Goal: Transaction & Acquisition: Purchase product/service

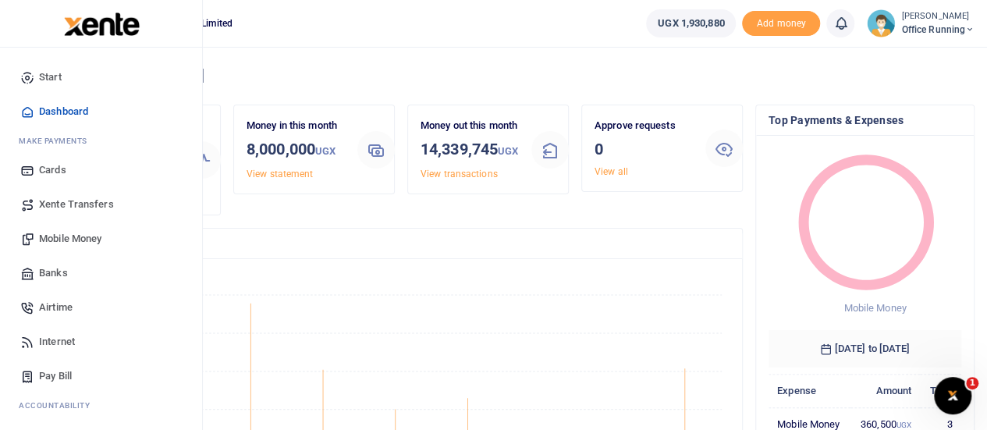
click at [54, 246] on span "Mobile Money" at bounding box center [70, 239] width 62 height 16
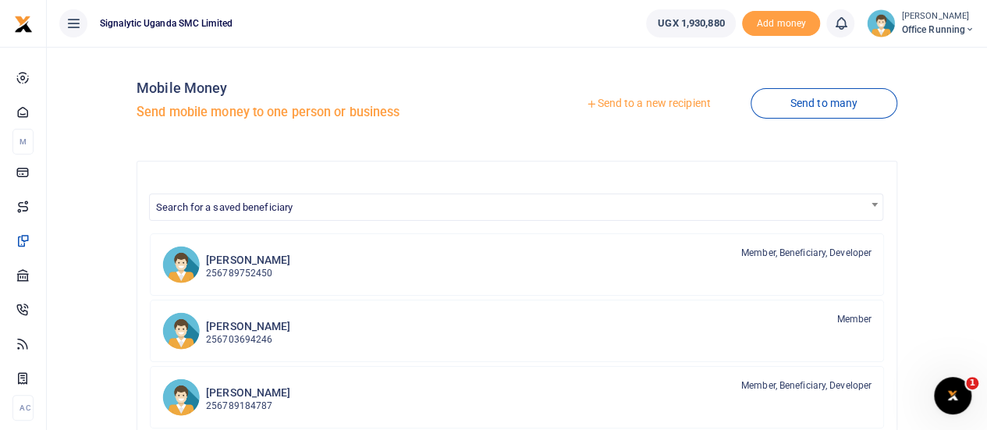
click at [670, 102] on link "Send to a new recipient" at bounding box center [648, 104] width 204 height 28
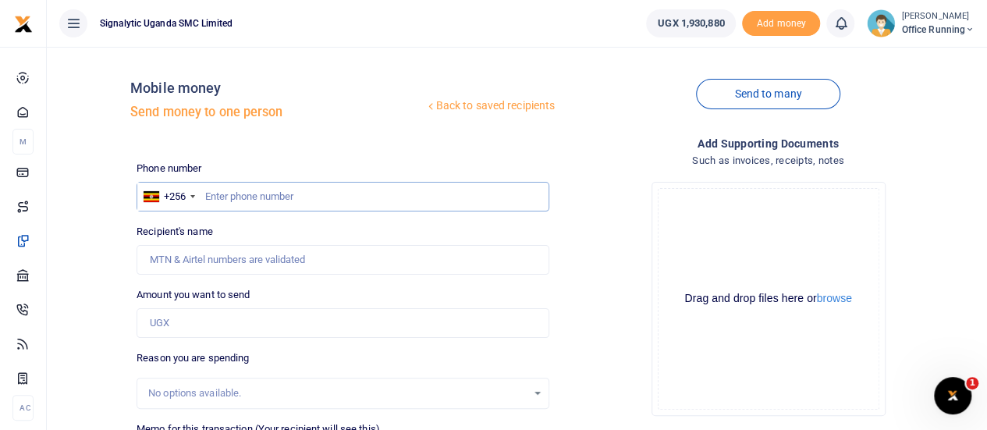
click at [262, 195] on input "text" at bounding box center [343, 197] width 413 height 30
type input "765974574"
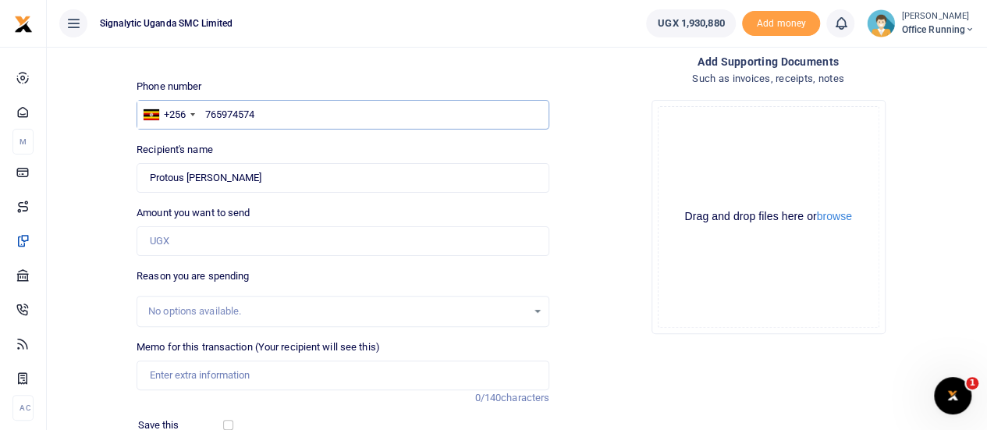
scroll to position [84, 0]
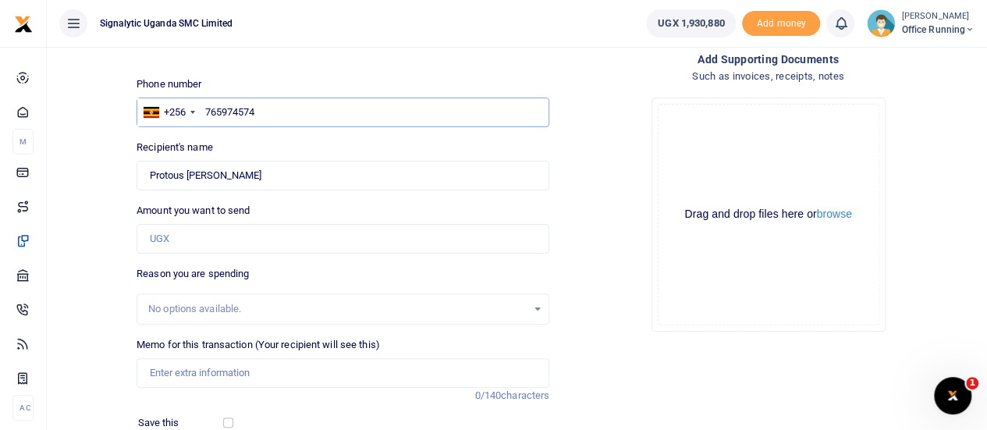
type input "Lucas Arthur Gerard Maugin"
type input "765974574"
click at [189, 245] on input "Amount you want to send" at bounding box center [343, 239] width 413 height 30
type input "324,300"
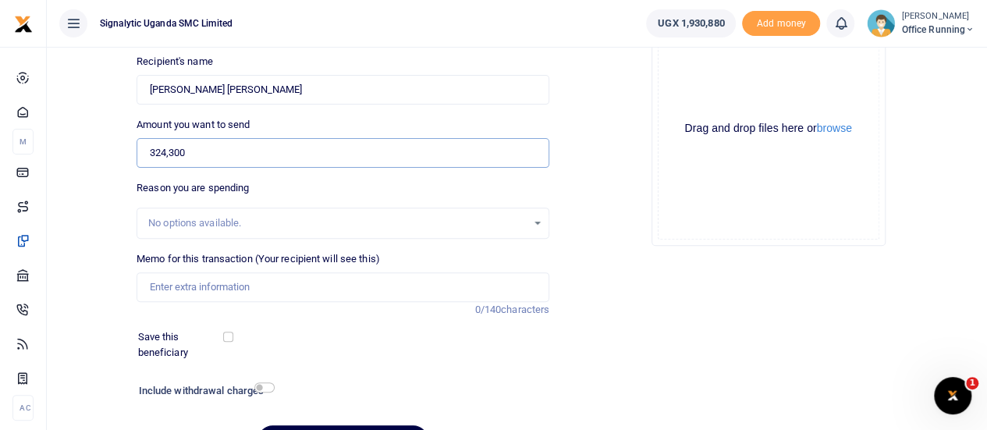
scroll to position [176, 0]
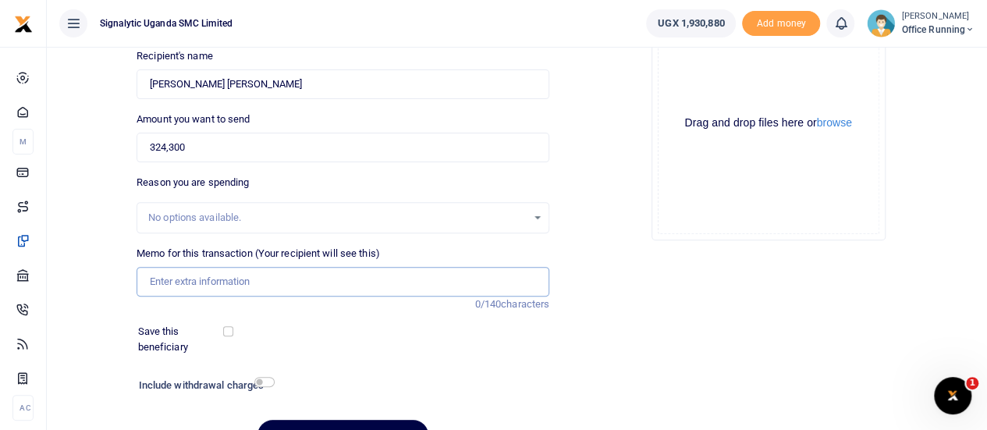
click at [217, 285] on input "Memo for this transaction (Your recipient will see this)" at bounding box center [343, 282] width 413 height 30
paste input "324,300"
type input "3"
paste input "PROC00041"
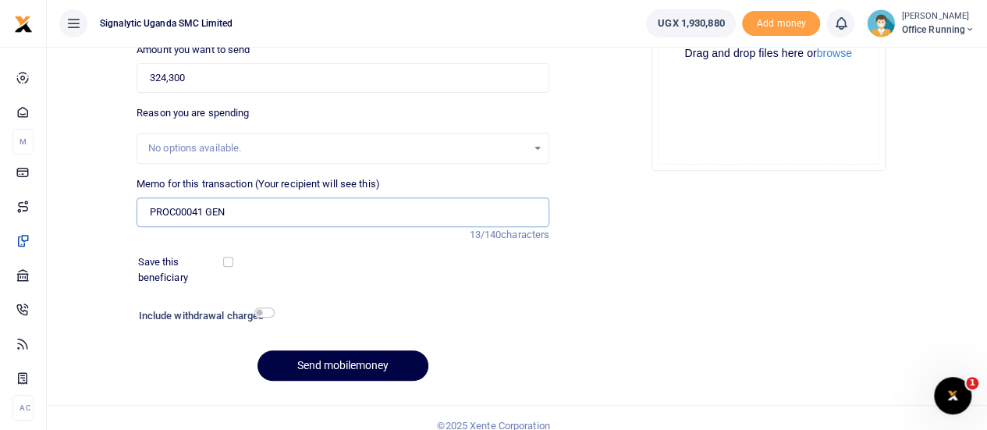
scroll to position [259, 0]
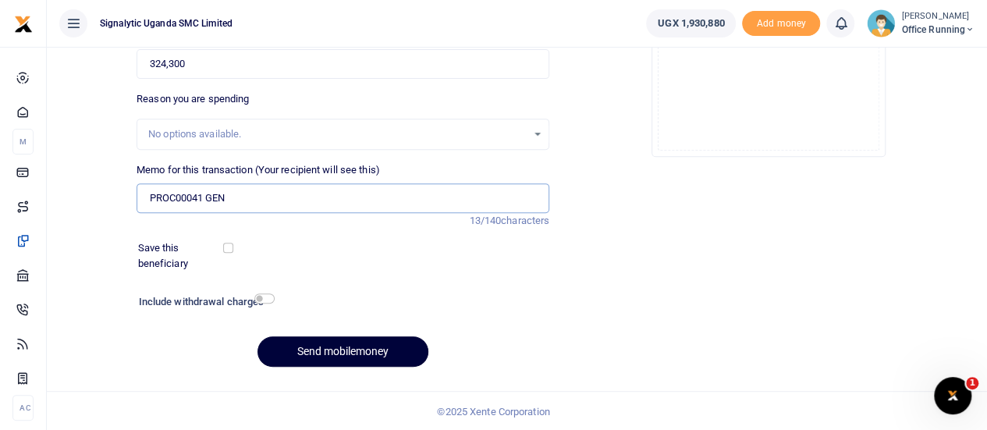
type input "PROC00041 GEN"
click at [347, 344] on button "Send mobilemoney" at bounding box center [342, 351] width 171 height 30
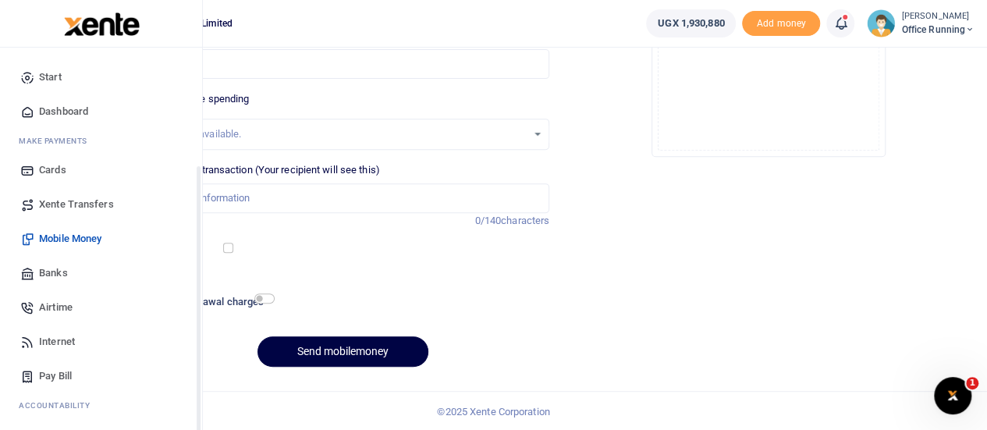
scroll to position [161, 0]
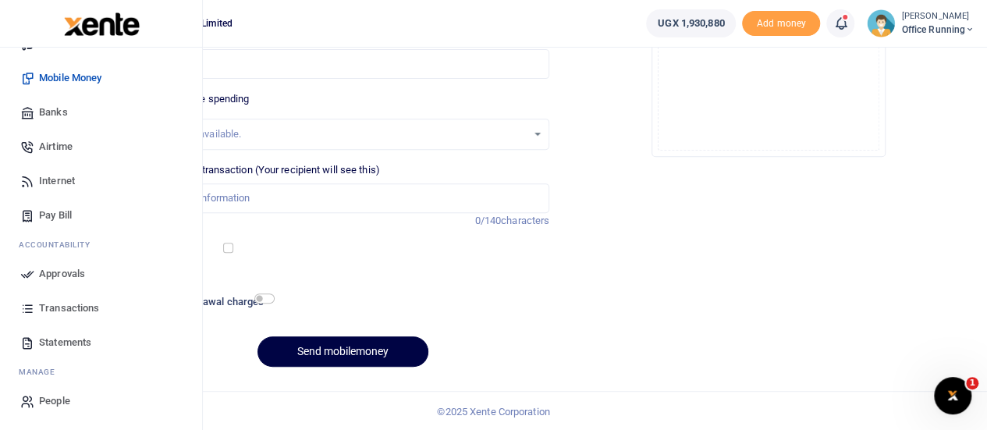
click at [67, 271] on span "Approvals" at bounding box center [62, 274] width 46 height 16
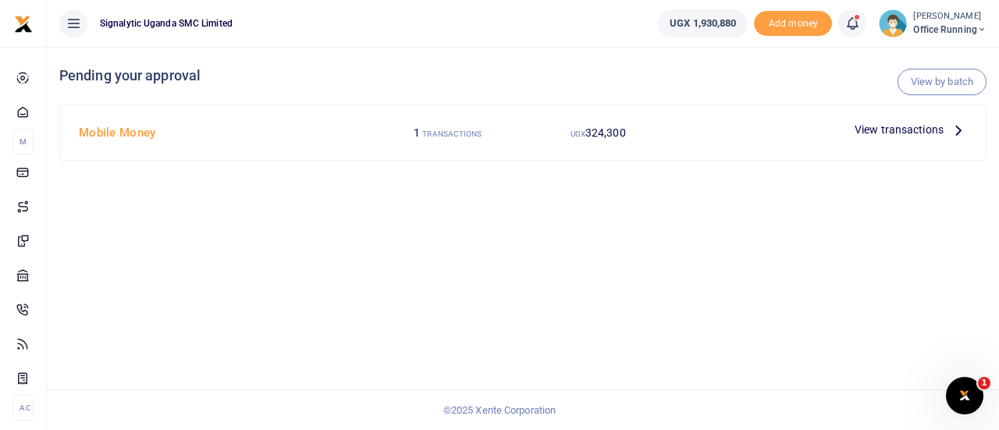
click at [912, 131] on span "View transactions" at bounding box center [898, 129] width 89 height 17
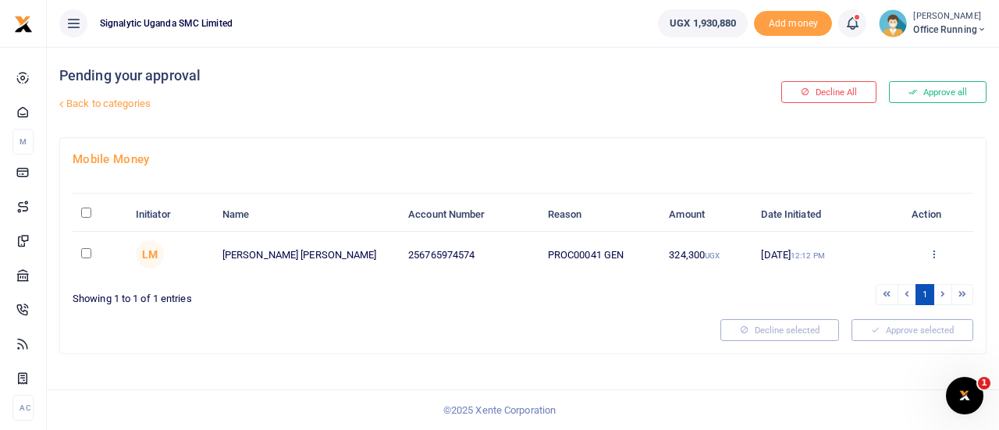
click at [936, 254] on icon at bounding box center [933, 253] width 10 height 11
click at [871, 285] on link "Approve" at bounding box center [876, 279] width 123 height 22
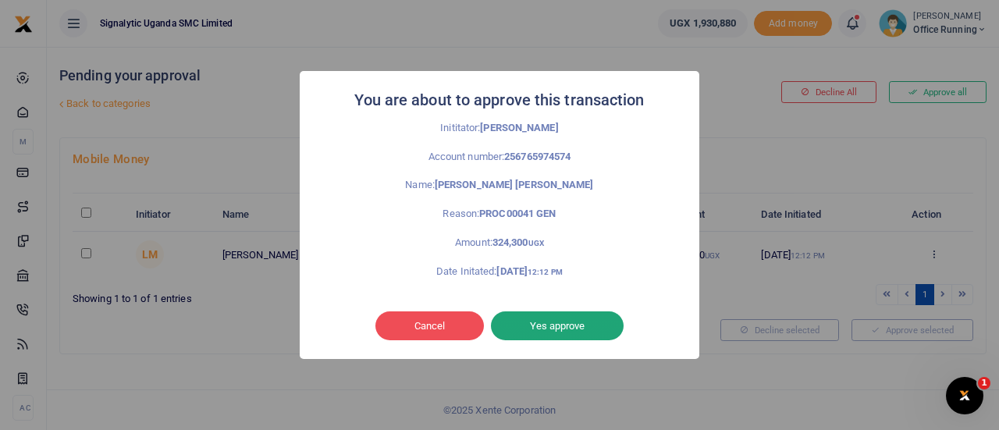
click at [590, 322] on button "Yes approve" at bounding box center [557, 326] width 133 height 30
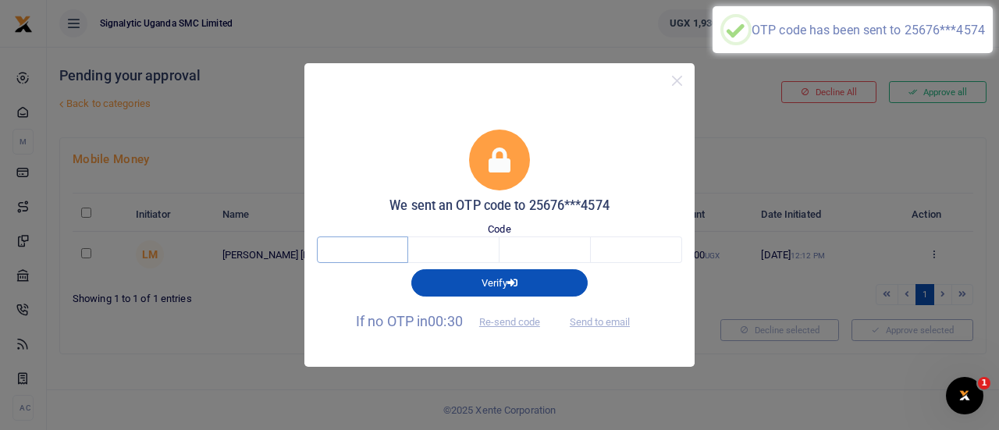
click at [356, 243] on input "text" at bounding box center [362, 249] width 91 height 27
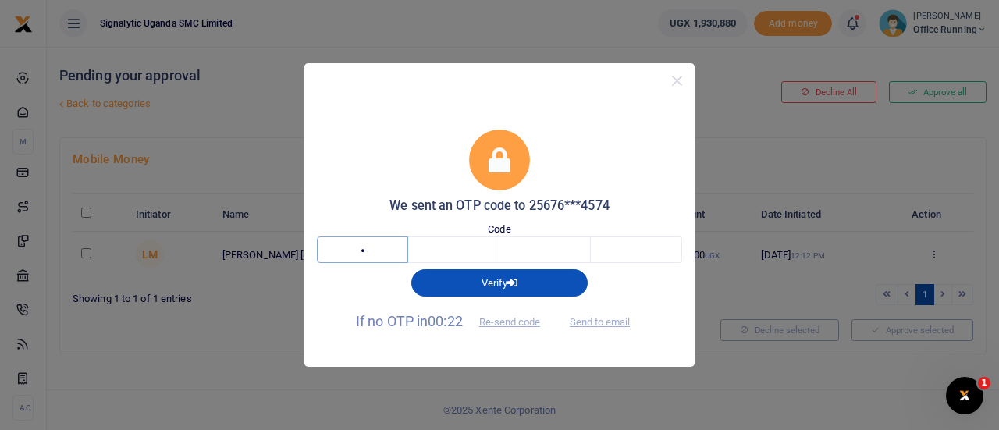
type input "3"
type input "6"
type input "2"
type input "3"
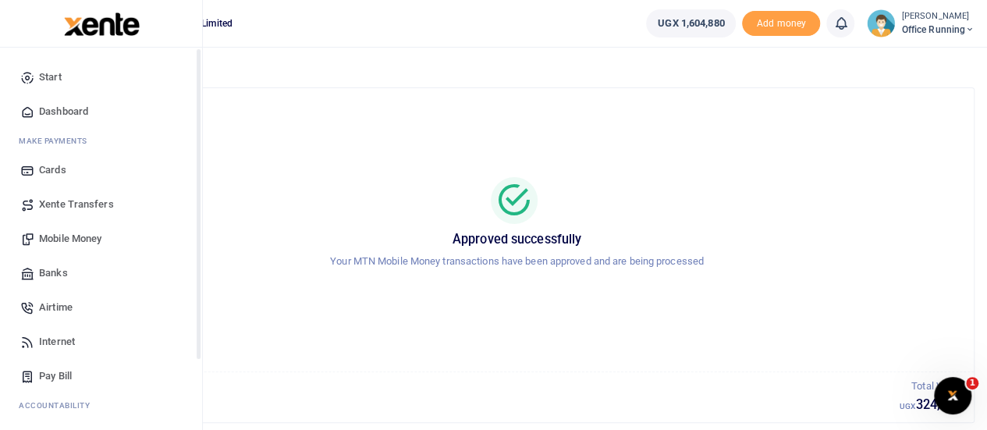
scroll to position [161, 0]
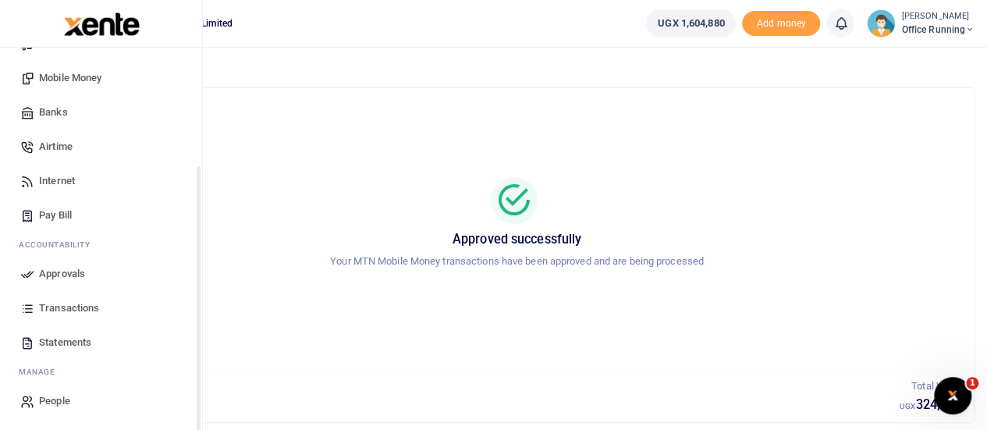
click at [58, 307] on span "Transactions" at bounding box center [69, 308] width 60 height 16
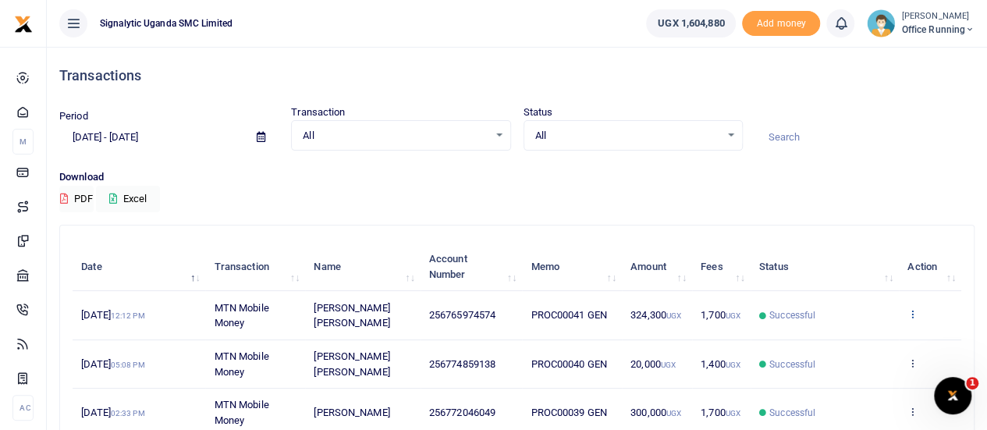
click at [913, 318] on icon at bounding box center [912, 313] width 10 height 11
click at [853, 339] on link "View details" at bounding box center [855, 341] width 123 height 22
